Goal: Use online tool/utility: Utilize a website feature to perform a specific function

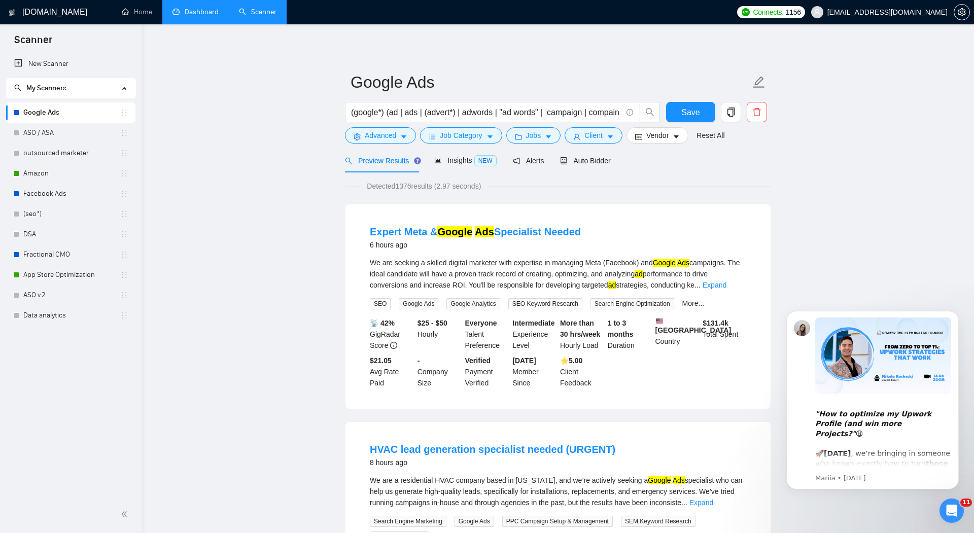
click at [192, 8] on link "Dashboard" at bounding box center [195, 12] width 46 height 9
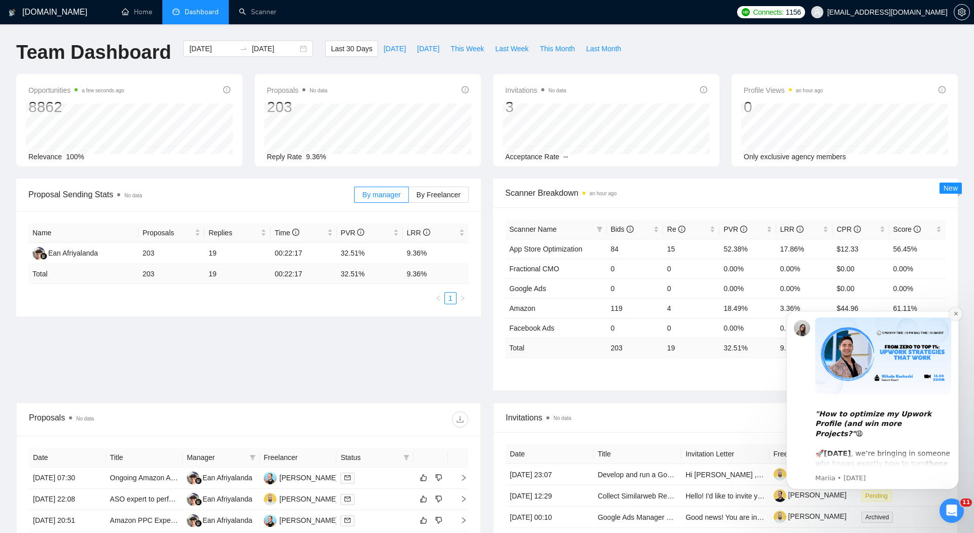
click at [955, 315] on icon "Dismiss notification" at bounding box center [956, 314] width 6 height 6
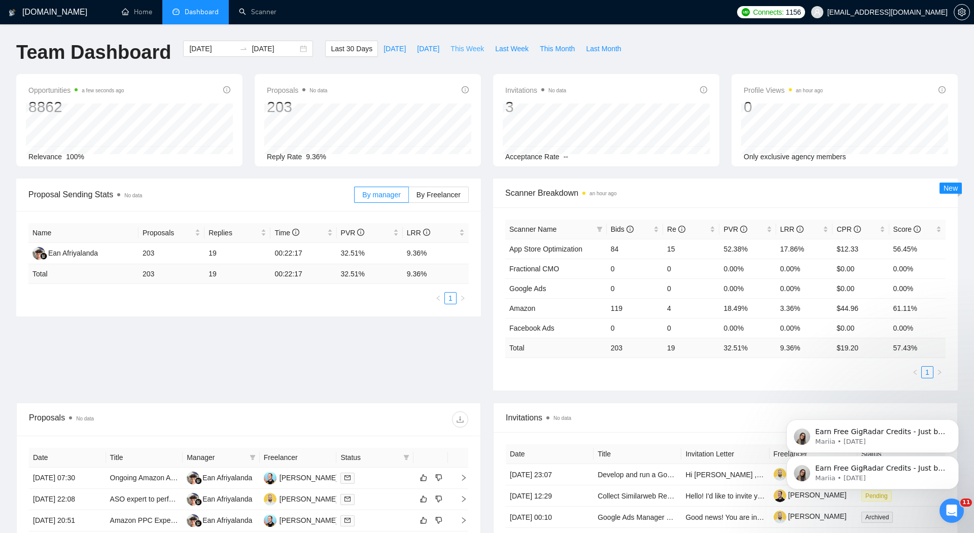
click at [473, 52] on span "This Week" at bounding box center [466, 48] width 33 height 11
type input "[DATE]"
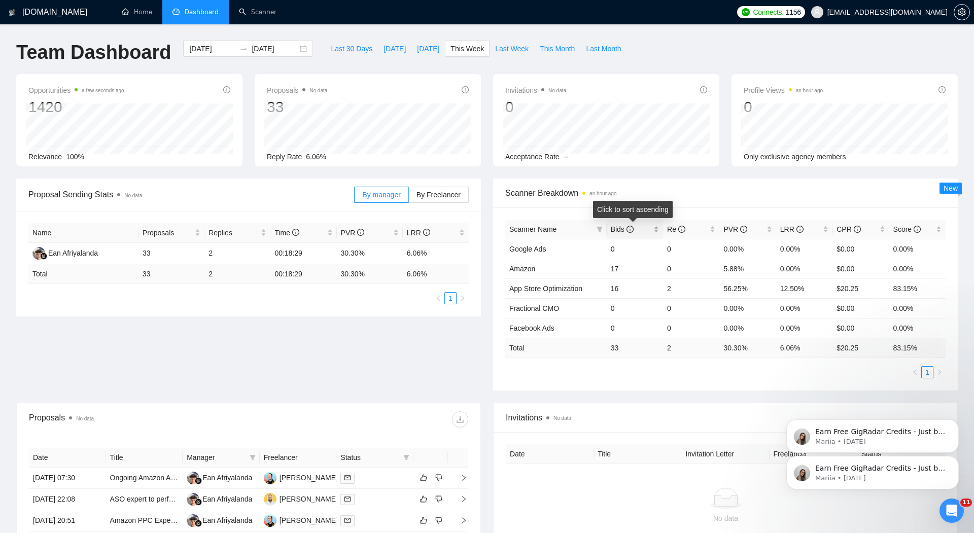
click at [656, 231] on div "Bids" at bounding box center [635, 229] width 48 height 11
click at [255, 16] on link "Scanner" at bounding box center [258, 12] width 38 height 9
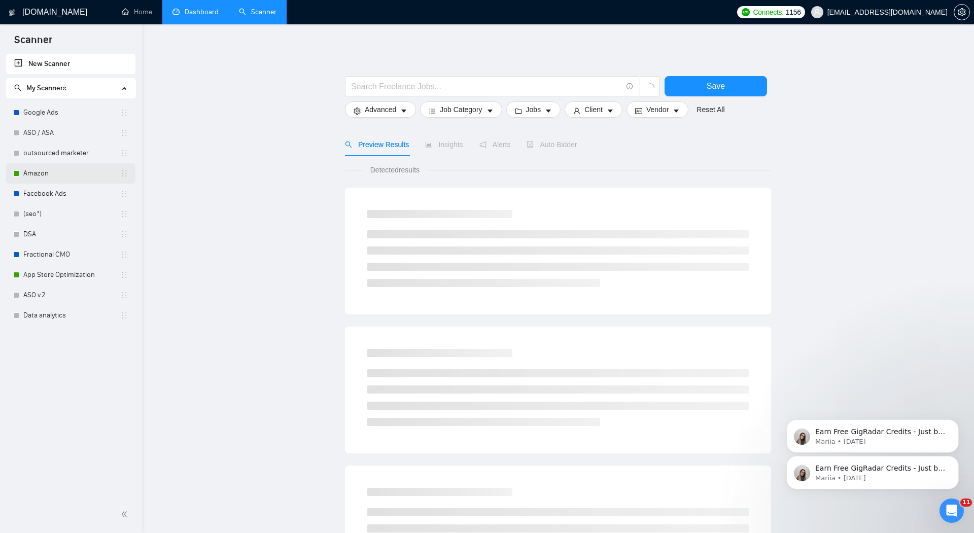
click at [49, 173] on link "Amazon" at bounding box center [71, 173] width 97 height 20
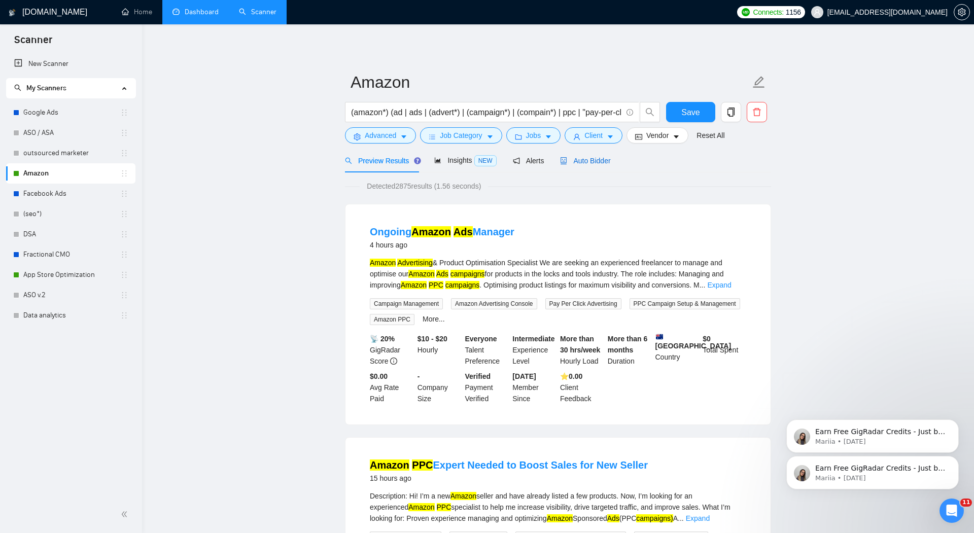
click at [593, 165] on div "Auto Bidder" at bounding box center [585, 160] width 50 height 11
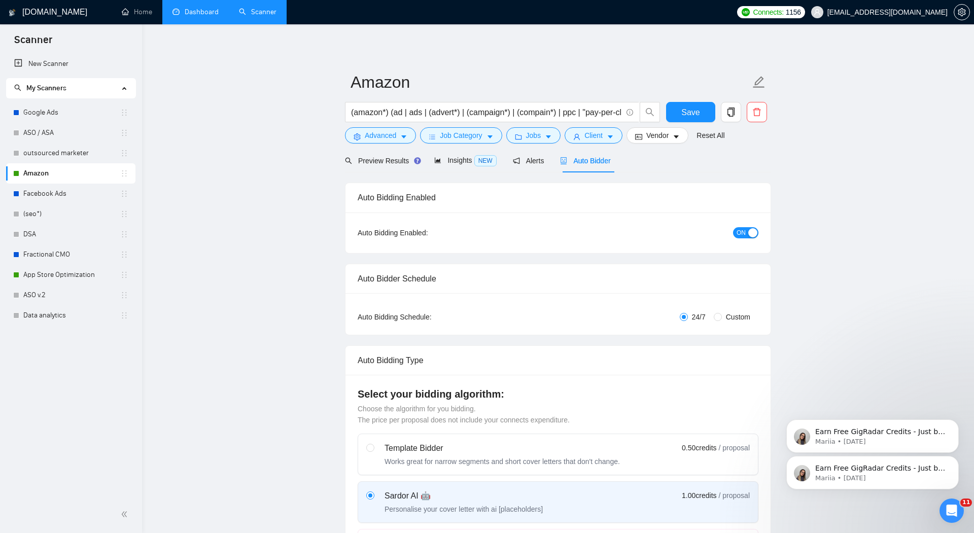
radio input "false"
radio input "true"
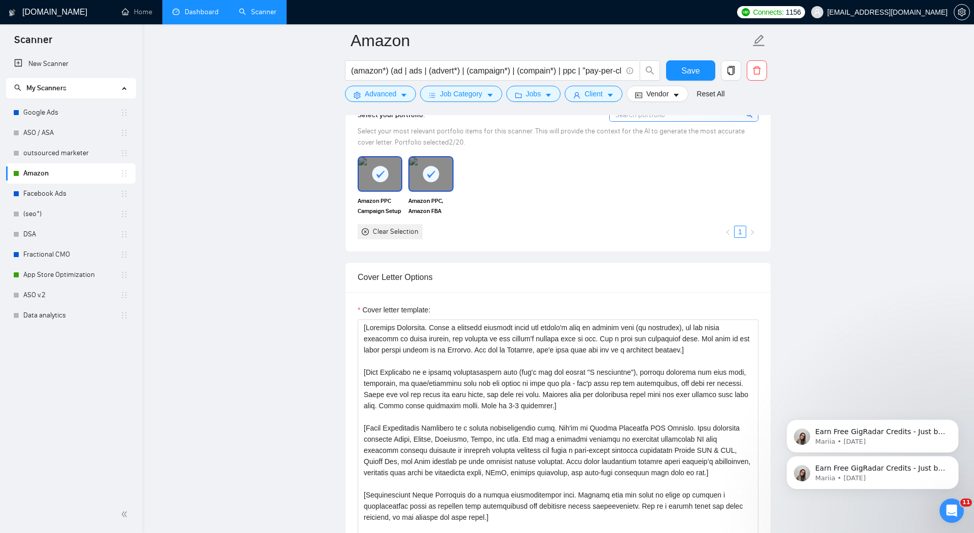
scroll to position [1130, 0]
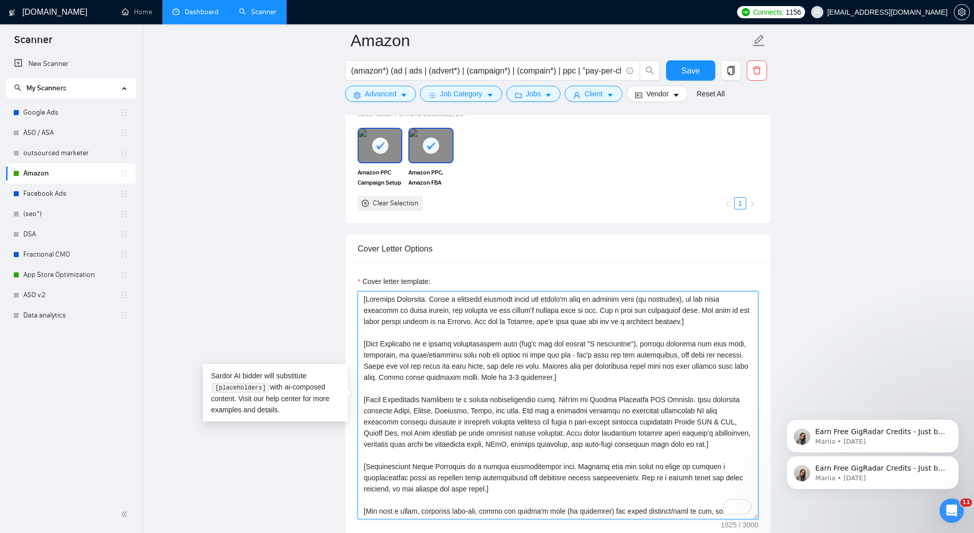
drag, startPoint x: 706, startPoint y: 318, endPoint x: 330, endPoint y: 285, distance: 377.2
click at [330, 285] on main "Amazon (amazon*) (ad | ads | (advert*) | (campaign*) | (compain*) | ppc | "pay-…" at bounding box center [557, 460] width 799 height 3098
click at [557, 340] on textarea "Cover letter template:" at bounding box center [558, 405] width 401 height 228
drag, startPoint x: 717, startPoint y: 309, endPoint x: 709, endPoint y: 309, distance: 8.6
click at [709, 309] on textarea "Cover letter template:" at bounding box center [558, 405] width 401 height 228
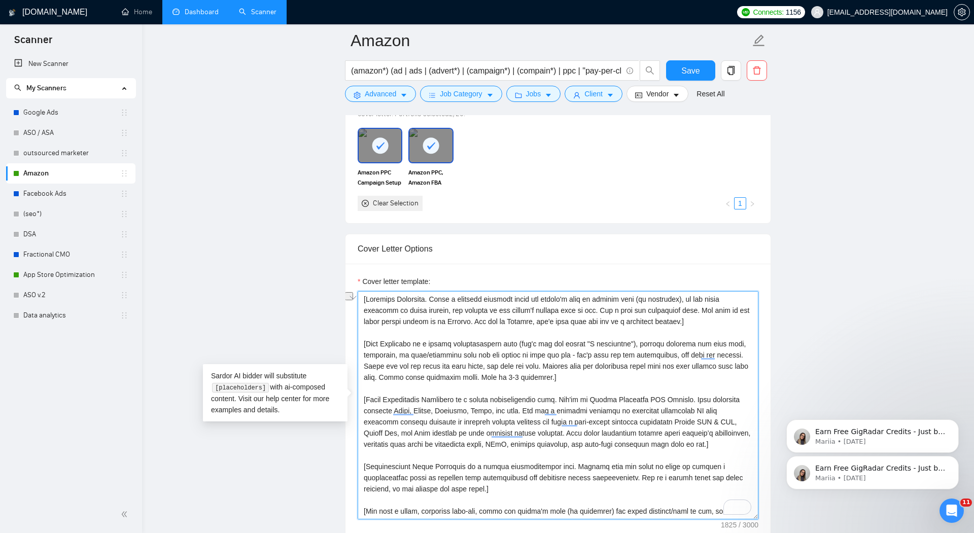
click at [708, 324] on textarea "Cover letter template:" at bounding box center [558, 405] width 401 height 228
drag, startPoint x: 700, startPoint y: 318, endPoint x: 355, endPoint y: 287, distance: 346.8
click at [354, 287] on div "Cover letter template:" at bounding box center [557, 404] width 425 height 280
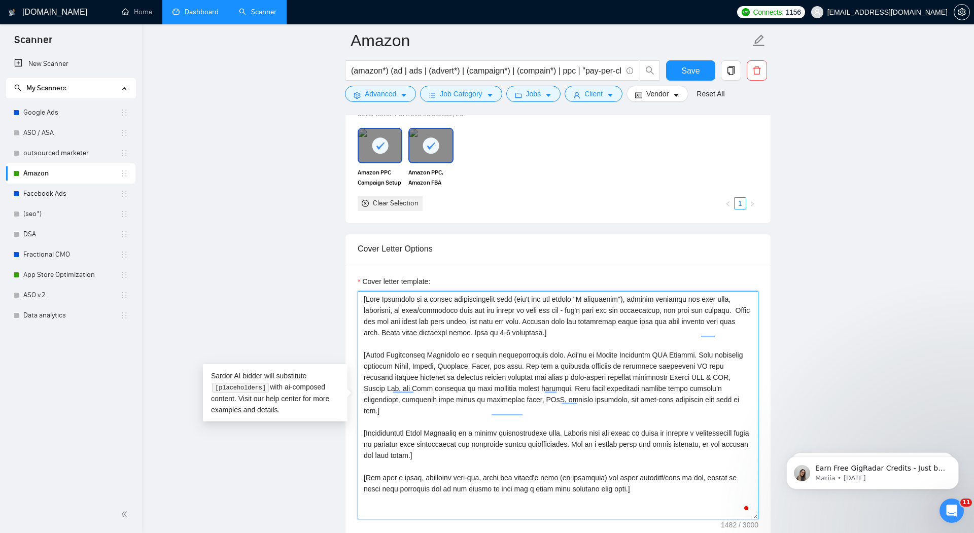
click at [364, 315] on textarea "Cover letter template:" at bounding box center [558, 405] width 401 height 228
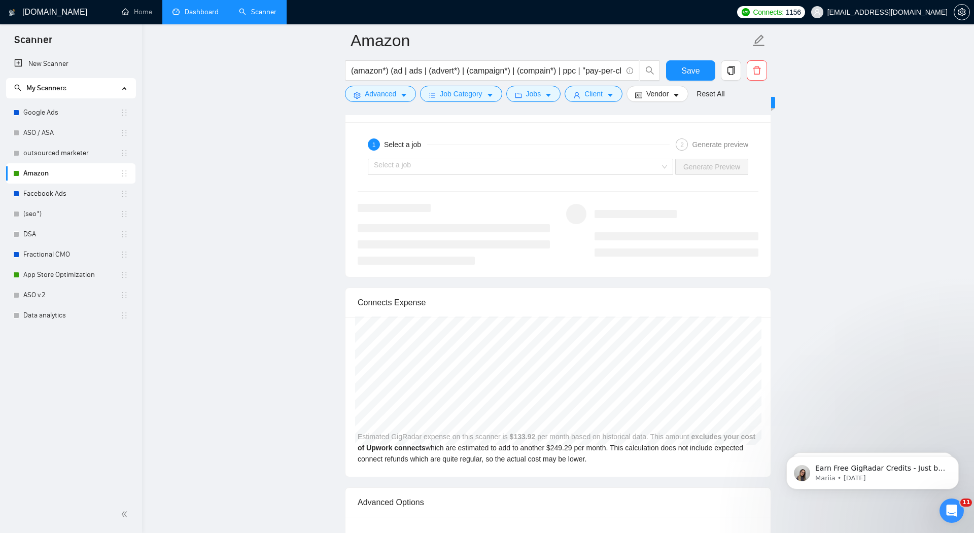
scroll to position [2187, 0]
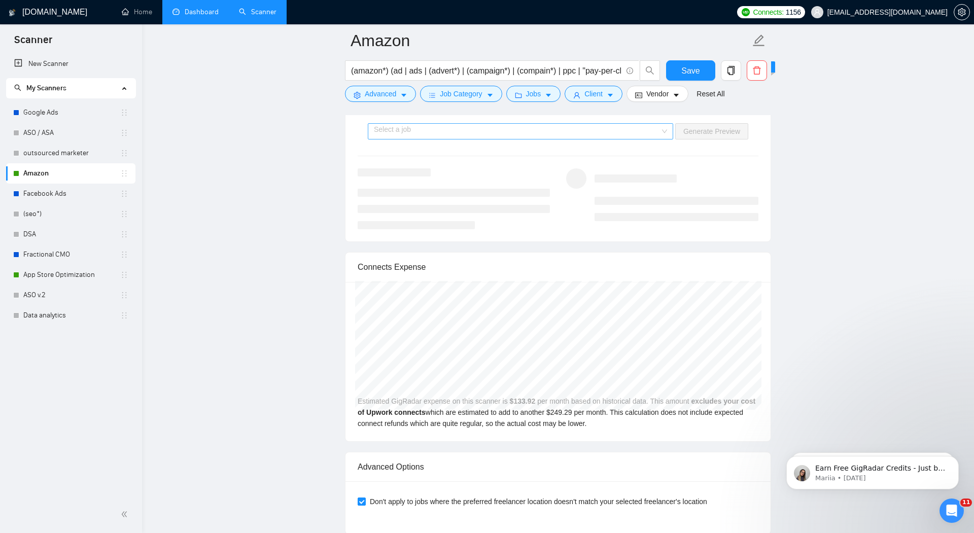
type textarea "[Lore Ipsumdolo si a consec adipiscingelit sedd (eiu't inc utl etdolo "M aliqua…"
click at [505, 129] on input "search" at bounding box center [517, 131] width 286 height 15
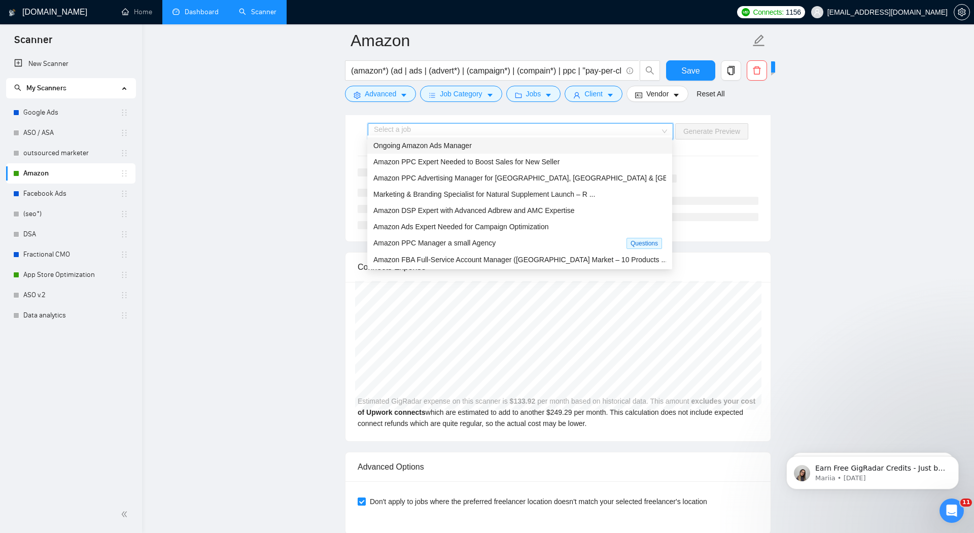
click at [462, 150] on div "Ongoing Amazon Ads Manager" at bounding box center [519, 145] width 293 height 11
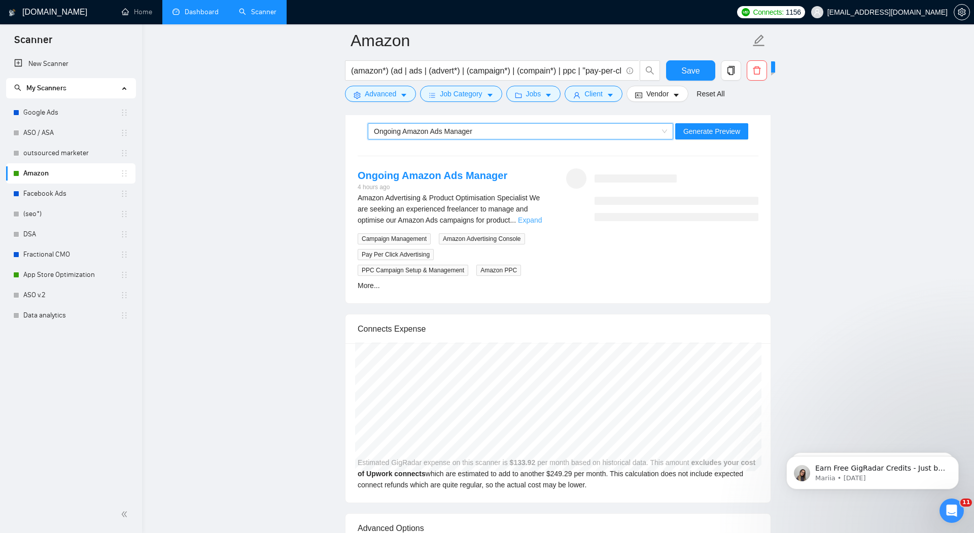
click at [542, 216] on link "Expand" at bounding box center [530, 220] width 24 height 8
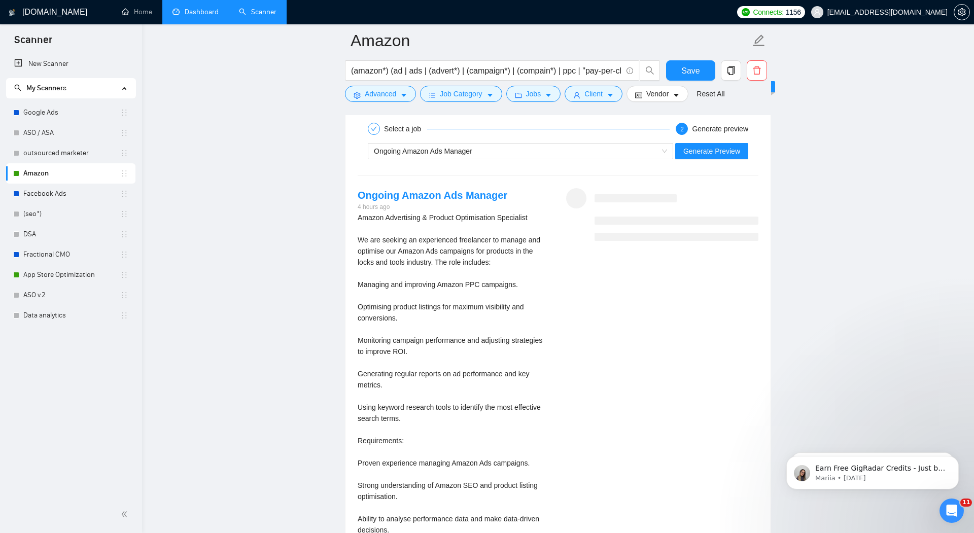
scroll to position [2184, 0]
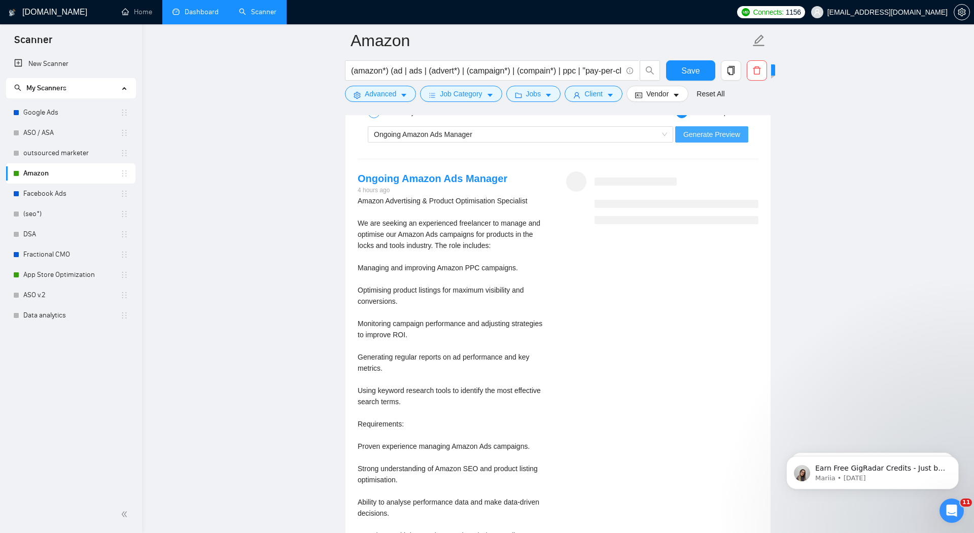
click at [715, 132] on span "Generate Preview" at bounding box center [711, 134] width 57 height 11
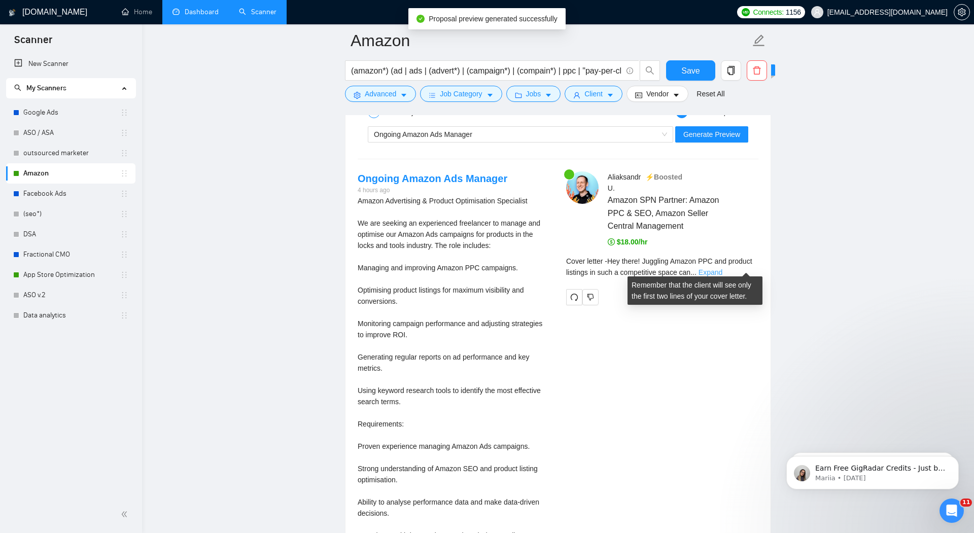
click at [722, 268] on link "Expand" at bounding box center [710, 272] width 24 height 8
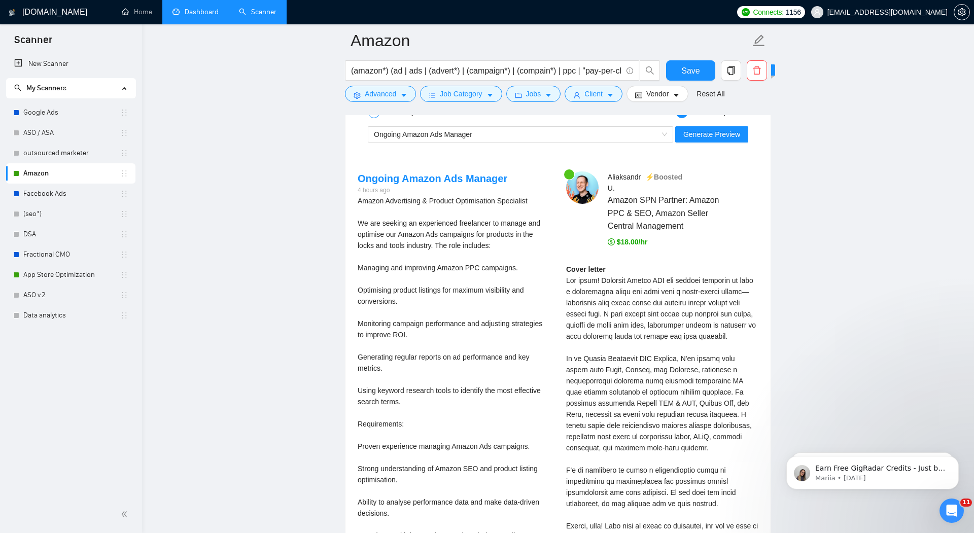
scroll to position [2184, 0]
